Goal: Use online tool/utility: Utilize a website feature to perform a specific function

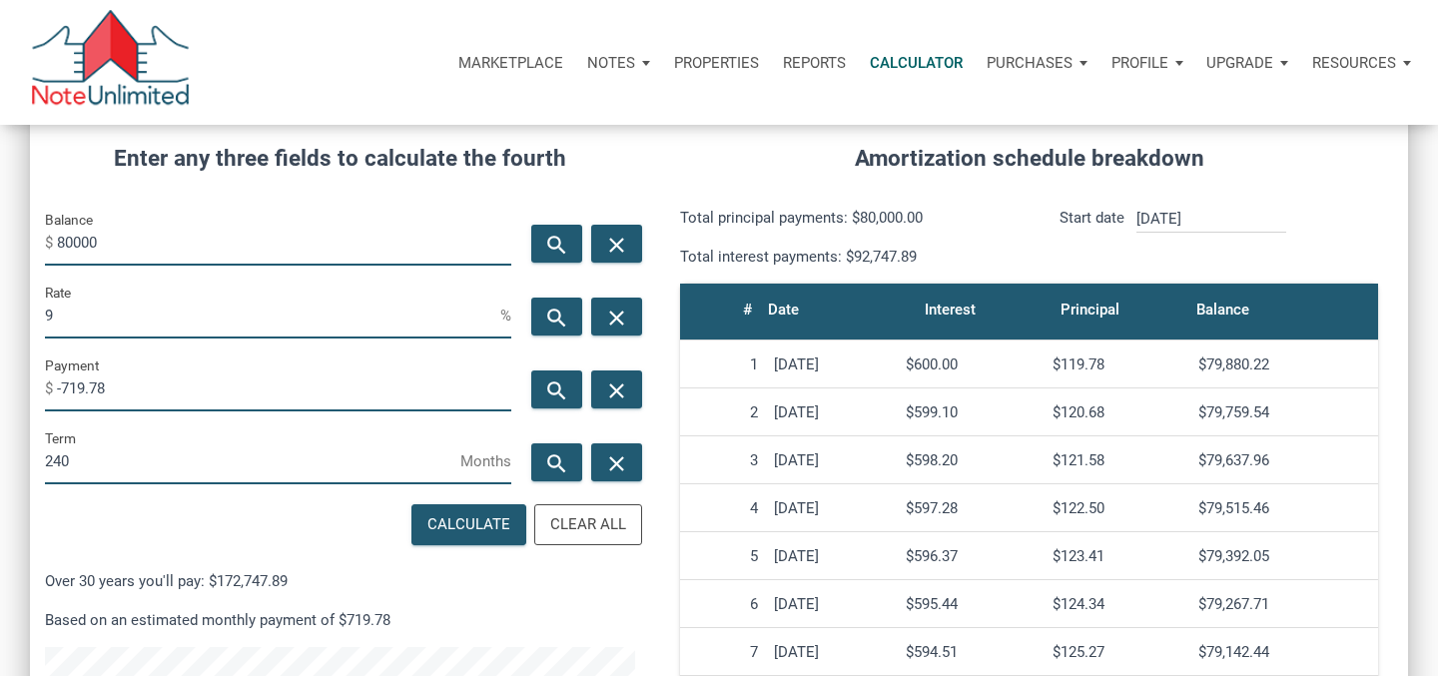
scroll to position [962, 1378]
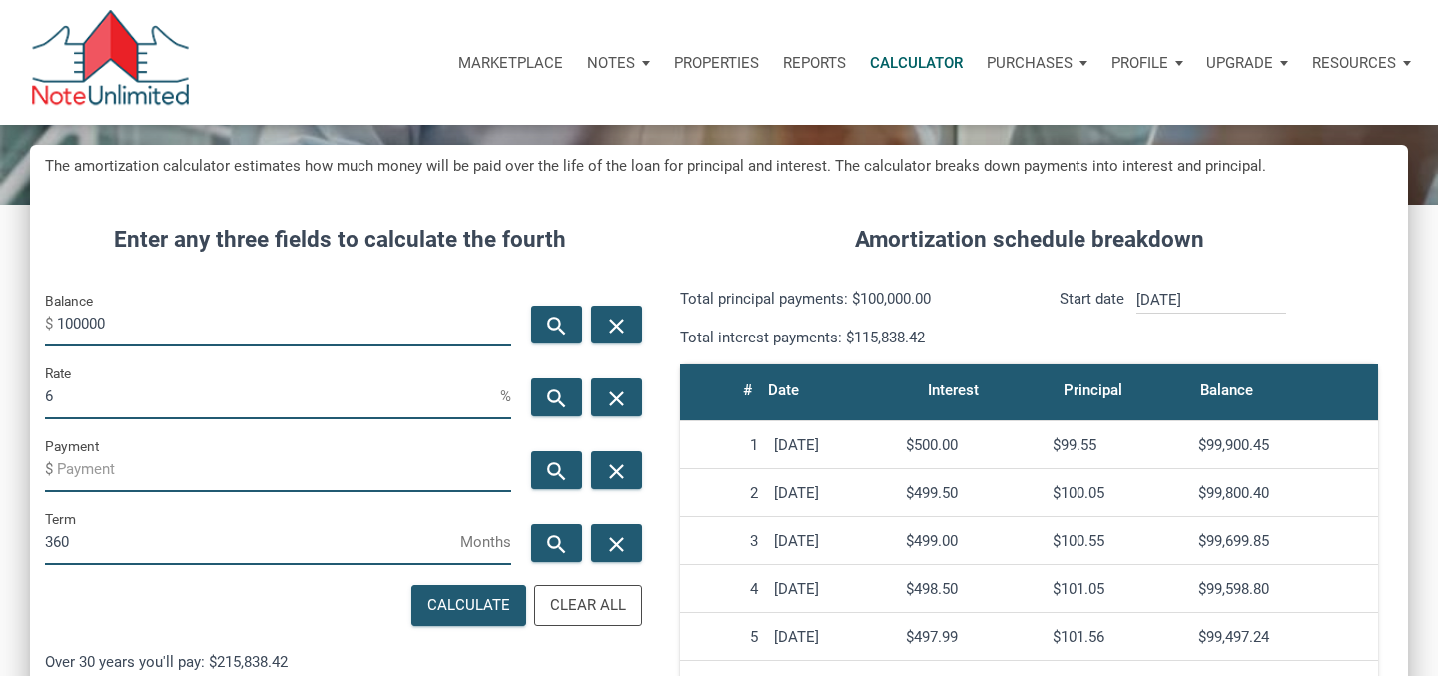
scroll to position [172, 0]
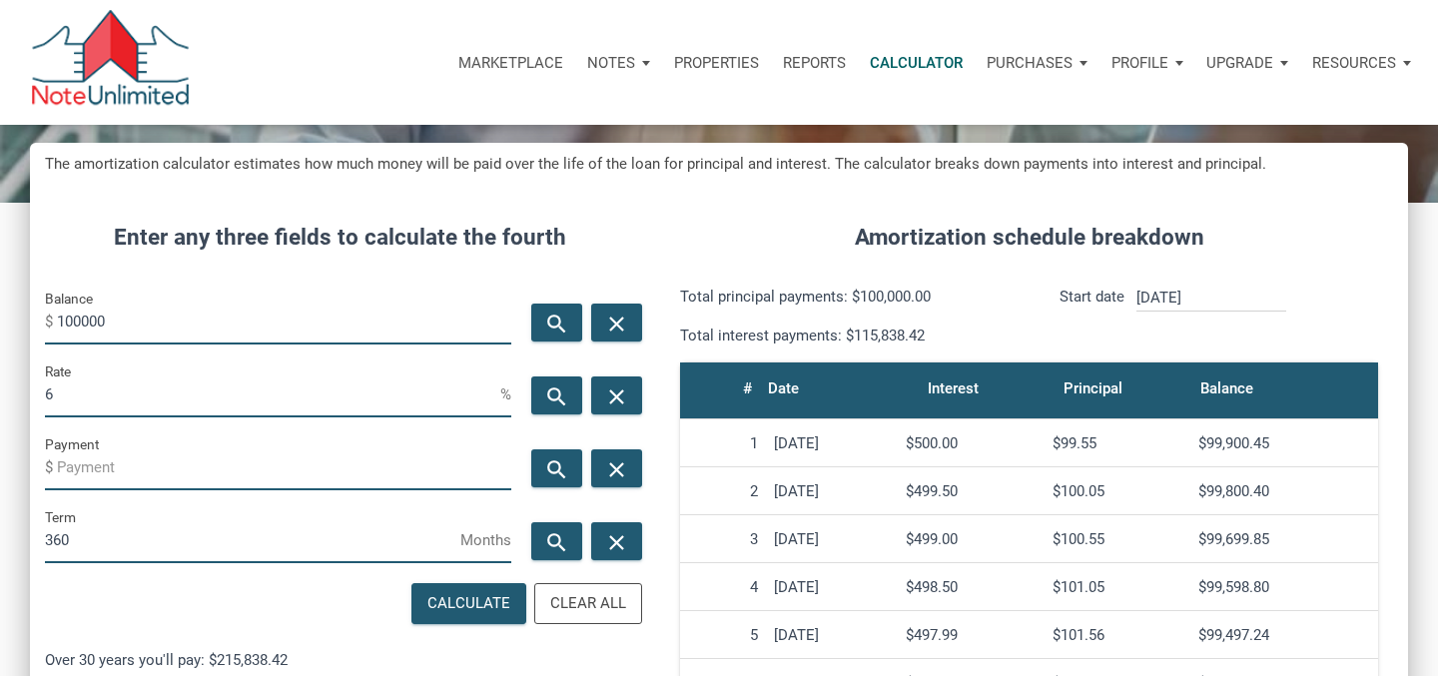
drag, startPoint x: 115, startPoint y: 323, endPoint x: 0, endPoint y: 321, distance: 114.9
click at [51, 321] on div "Balance $ 100000" at bounding box center [278, 316] width 466 height 58
drag, startPoint x: 127, startPoint y: 325, endPoint x: 36, endPoint y: 323, distance: 90.9
click at [36, 323] on div "Balance $ 55000" at bounding box center [278, 323] width 496 height 73
type input "55000"
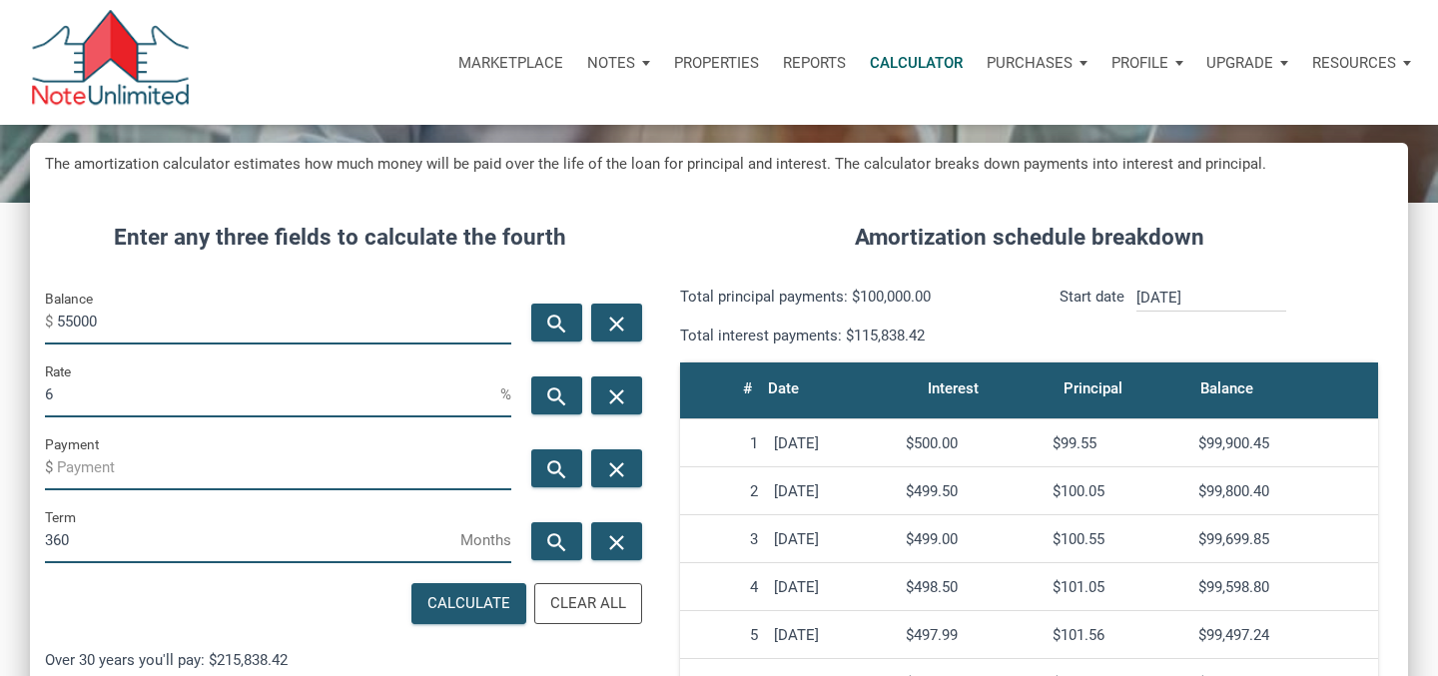
drag, startPoint x: 84, startPoint y: 388, endPoint x: 0, endPoint y: 388, distance: 83.9
click at [0, 388] on div "CALCULATOR The amortization calculator estimates how much money will be paid ov…" at bounding box center [719, 529] width 1438 height 1152
type input "9"
drag, startPoint x: 119, startPoint y: 554, endPoint x: 0, endPoint y: 519, distance: 123.9
click at [0, 519] on div "CALCULATOR The amortization calculator estimates how much money will be paid ov…" at bounding box center [719, 529] width 1438 height 1152
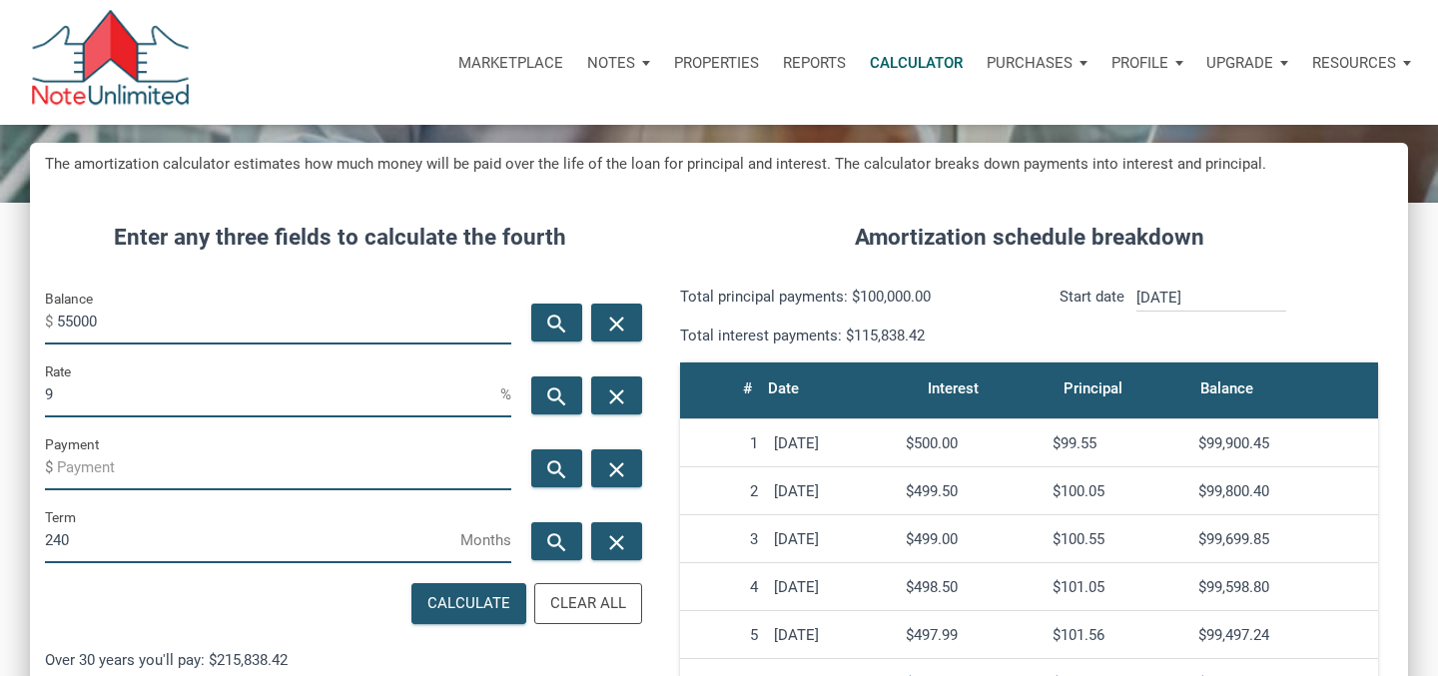
scroll to position [997678, 997262]
type input "240"
click at [562, 466] on icon "search" at bounding box center [557, 469] width 24 height 25
type input "-494.85"
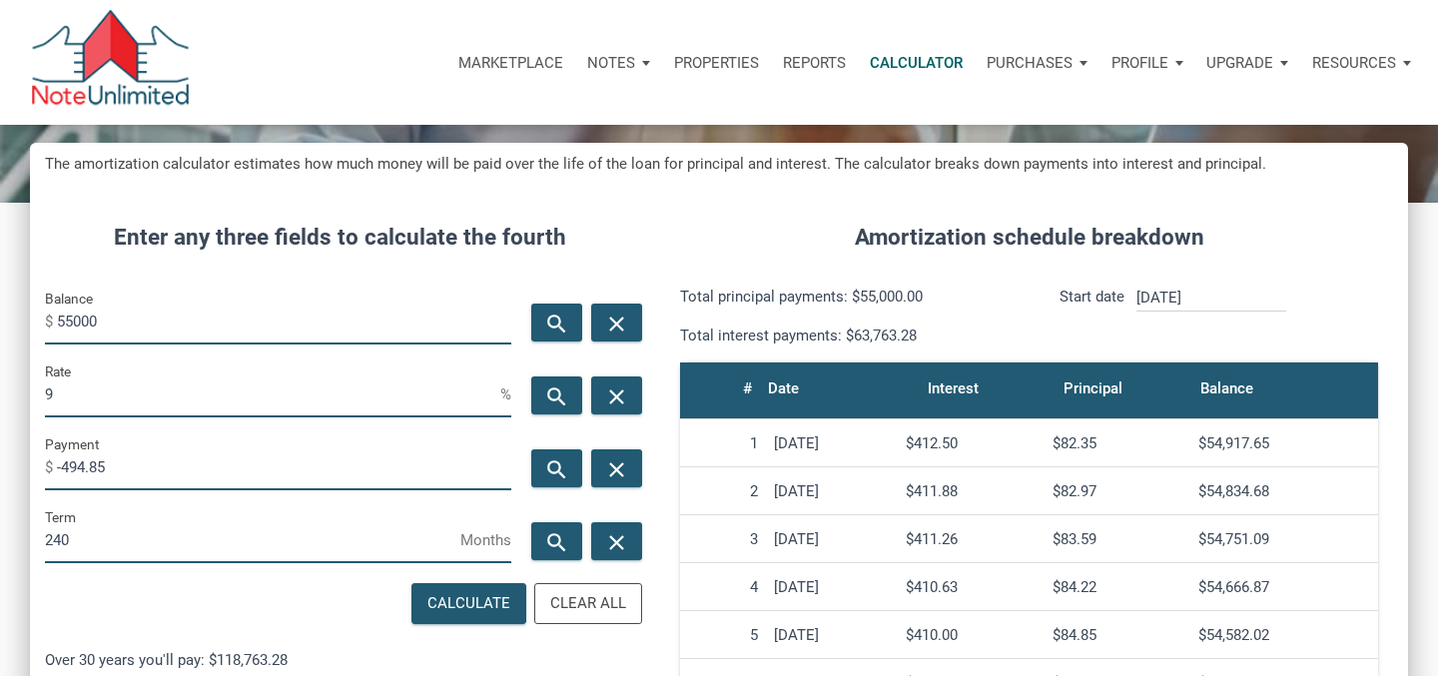
drag, startPoint x: 109, startPoint y: 321, endPoint x: 29, endPoint y: 321, distance: 79.9
click at [43, 321] on div "Balance $ 55000" at bounding box center [278, 323] width 496 height 73
type input "85000"
click at [568, 476] on icon "search" at bounding box center [557, 469] width 24 height 25
type input "-764.77"
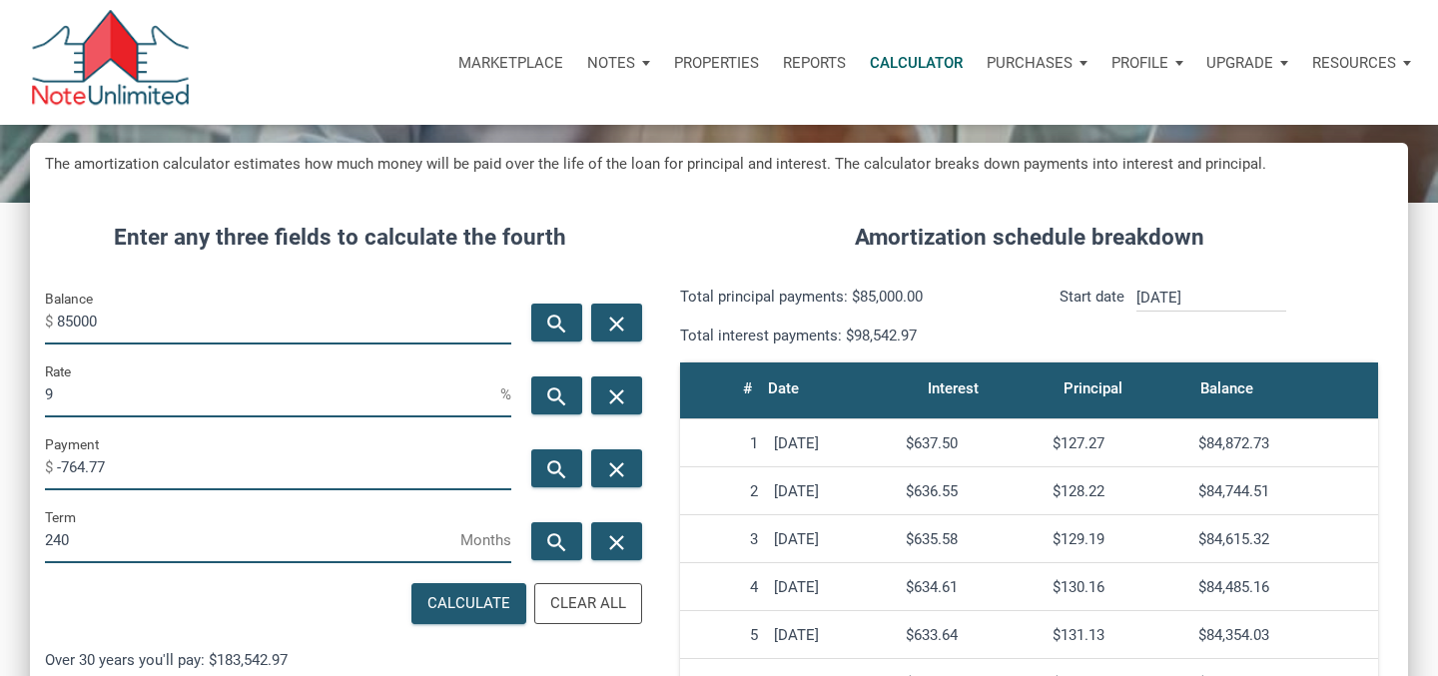
click at [79, 329] on input "85000" at bounding box center [284, 322] width 454 height 45
click at [73, 321] on input "85000" at bounding box center [284, 322] width 454 height 45
